Goal: Task Accomplishment & Management: Manage account settings

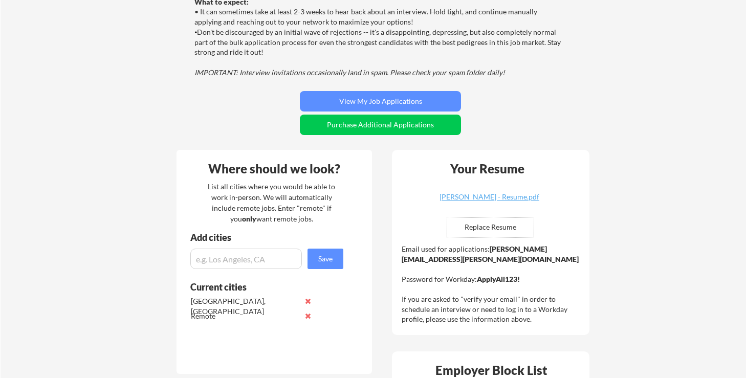
scroll to position [122, 0]
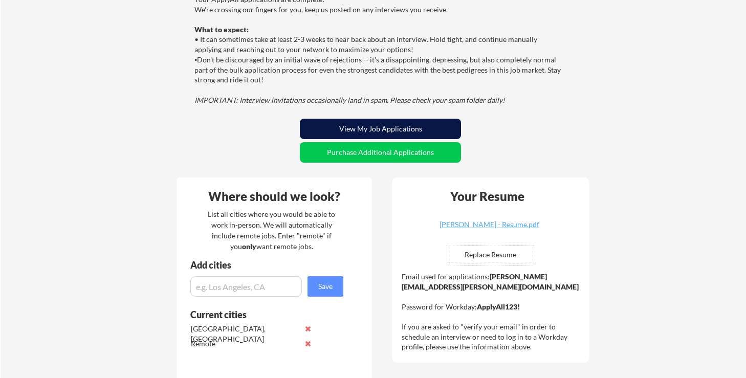
click at [384, 122] on button "View My Job Applications" at bounding box center [380, 129] width 161 height 20
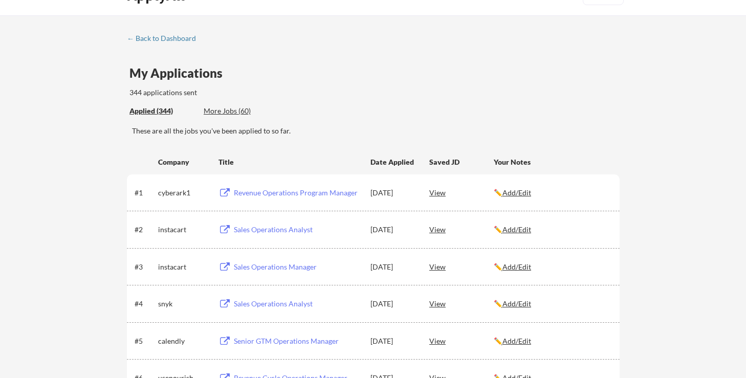
scroll to position [39, 0]
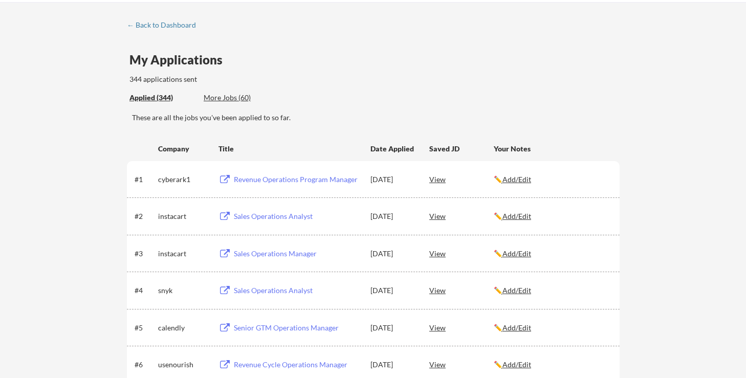
click at [301, 180] on div "Revenue Operations Program Manager" at bounding box center [297, 180] width 127 height 10
click at [239, 99] on div "More Jobs (60)" at bounding box center [241, 98] width 75 height 10
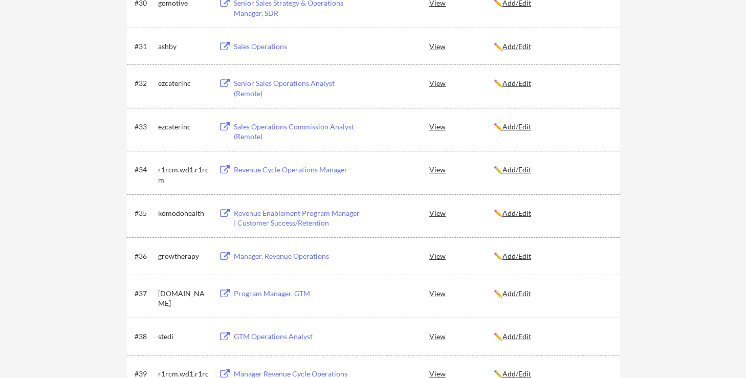
scroll to position [1389, 0]
